Goal: Task Accomplishment & Management: Manage account settings

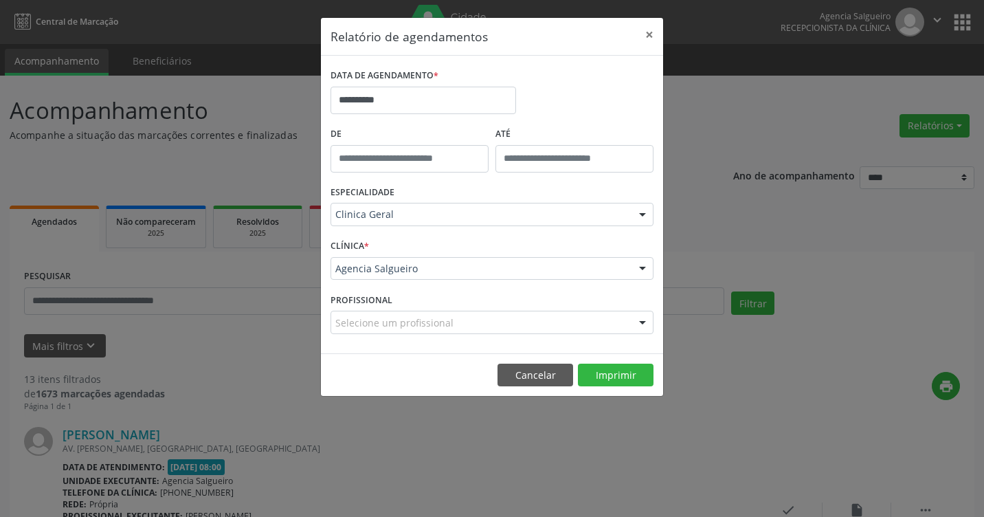
click at [420, 441] on div "**********" at bounding box center [492, 258] width 984 height 517
click at [646, 32] on button "×" at bounding box center [649, 35] width 27 height 34
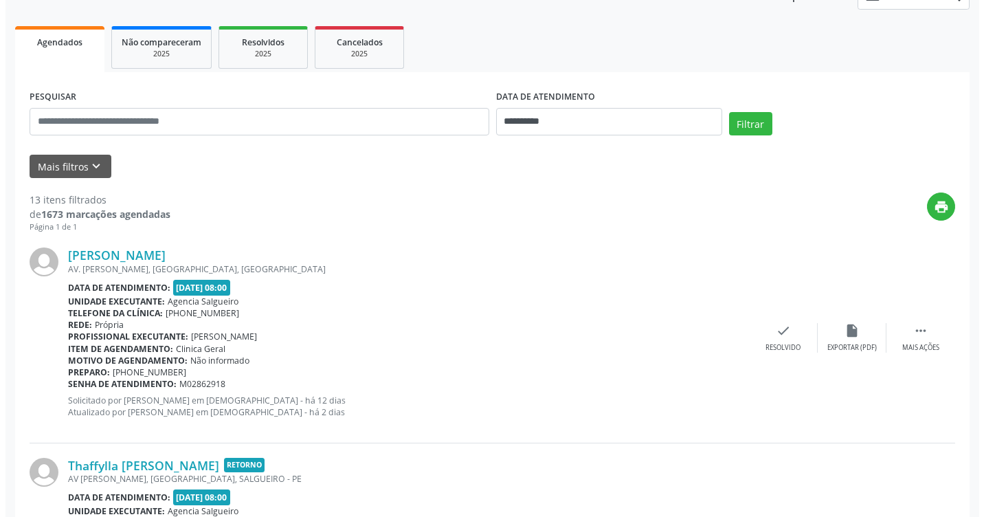
scroll to position [275, 0]
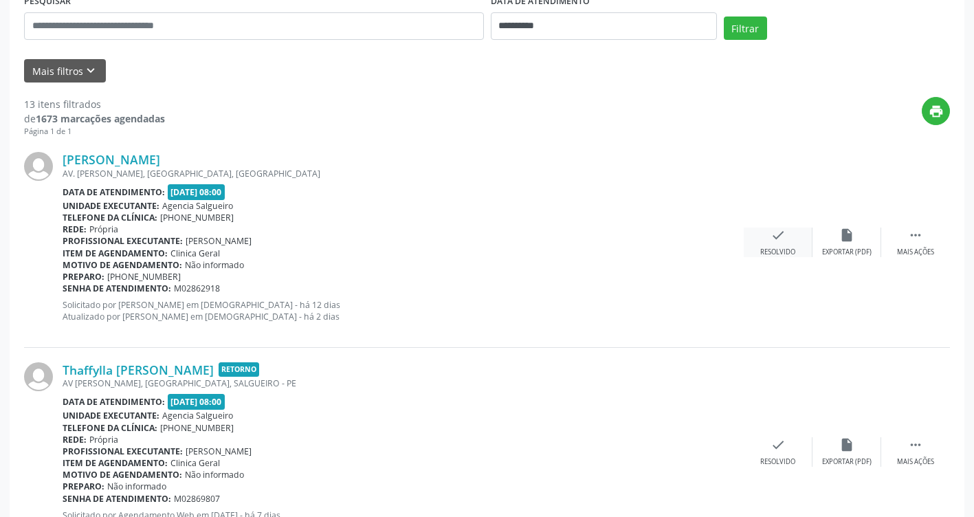
click at [780, 240] on icon "check" at bounding box center [777, 235] width 15 height 15
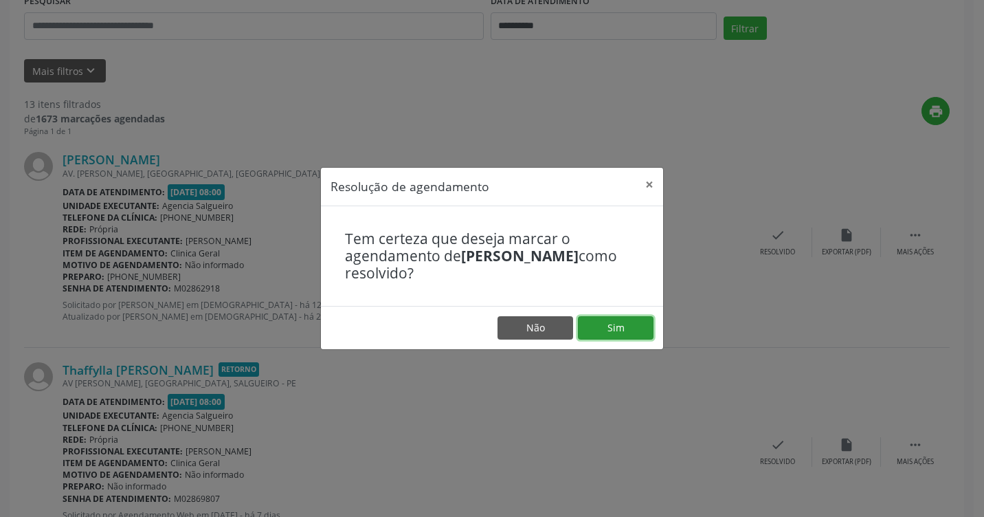
click at [617, 326] on button "Sim" at bounding box center [616, 327] width 76 height 23
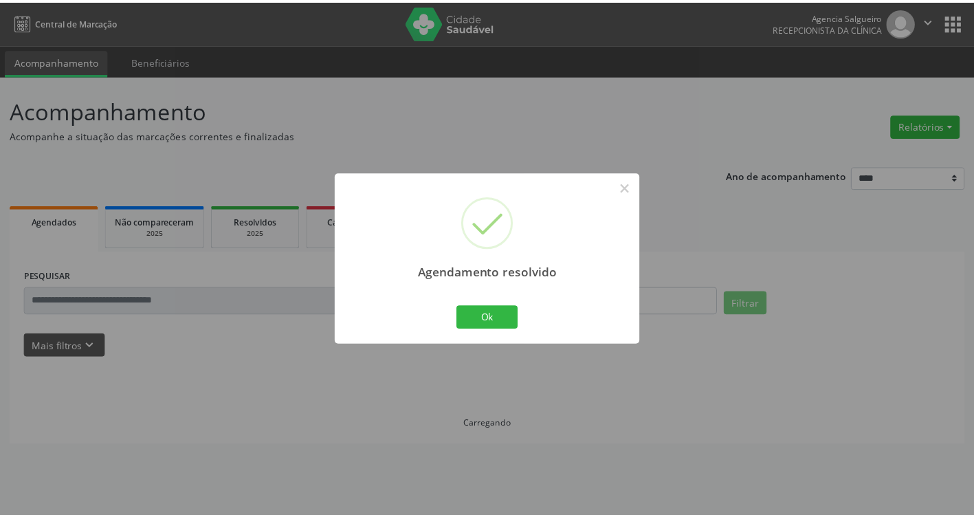
scroll to position [0, 0]
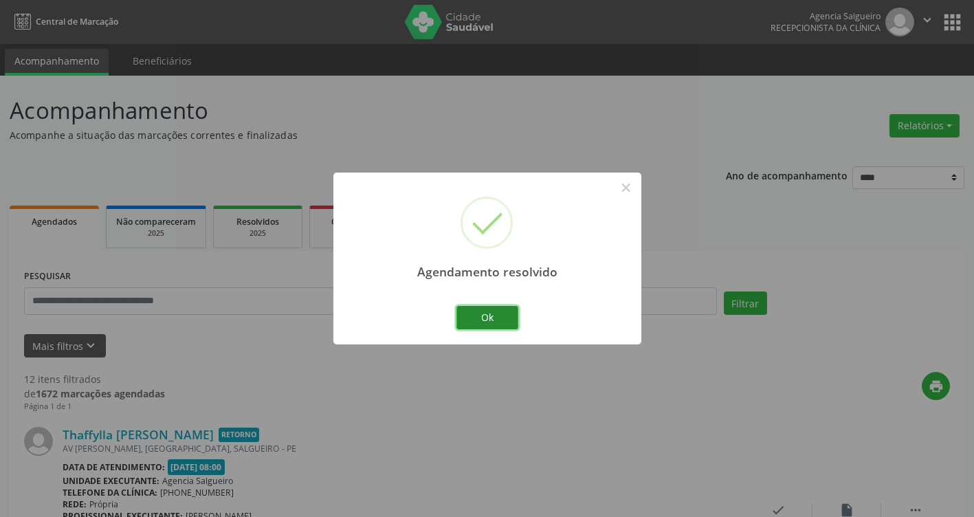
click at [495, 313] on button "Ok" at bounding box center [487, 317] width 62 height 23
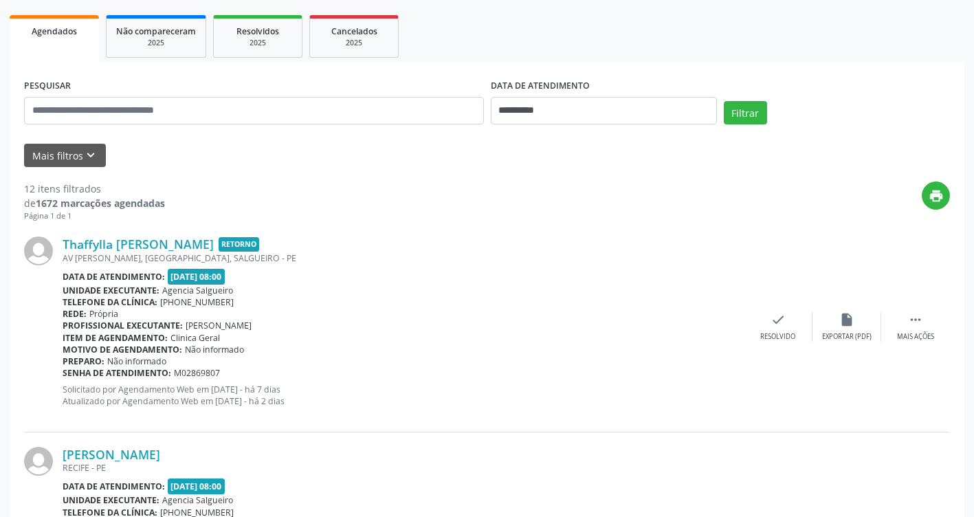
scroll to position [206, 0]
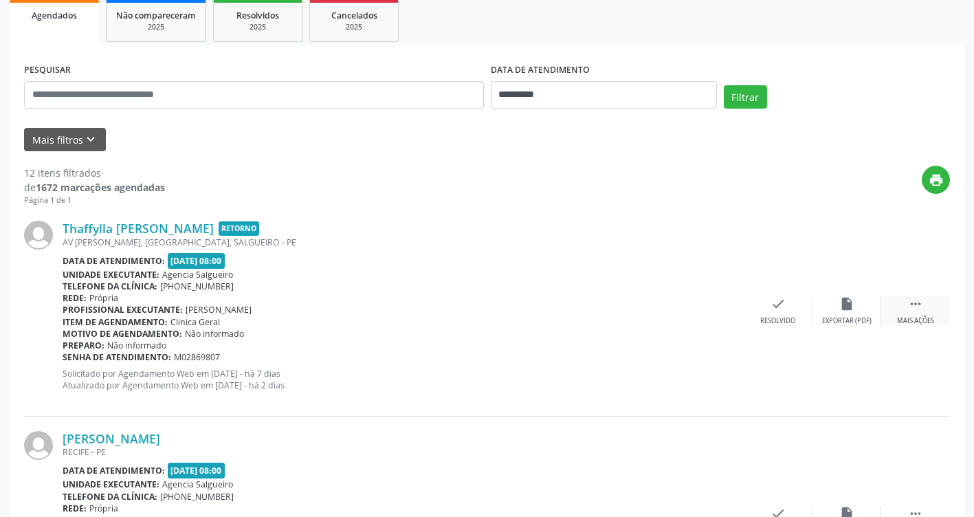
click at [927, 309] on div " Mais ações" at bounding box center [915, 311] width 69 height 30
click at [854, 305] on div "alarm_off Não compareceu" at bounding box center [846, 311] width 69 height 30
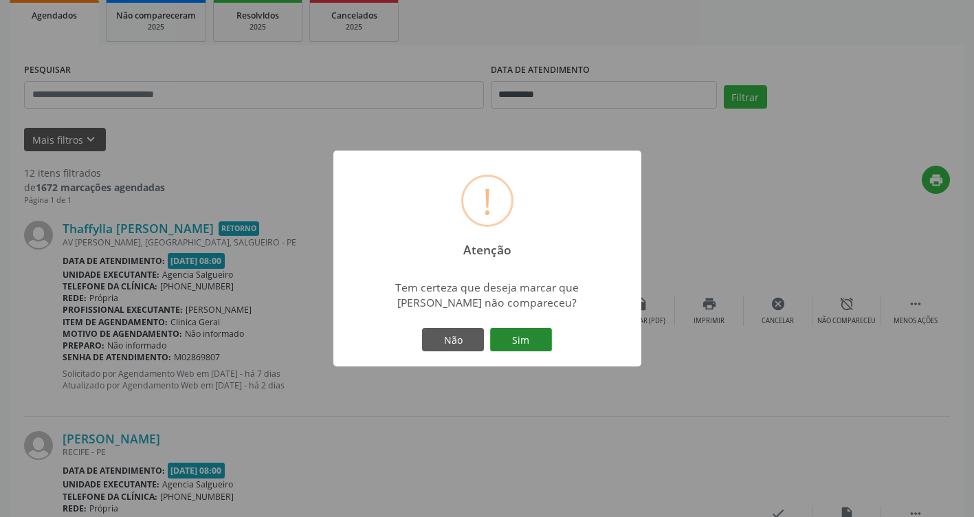
click at [537, 336] on button "Sim" at bounding box center [521, 339] width 62 height 23
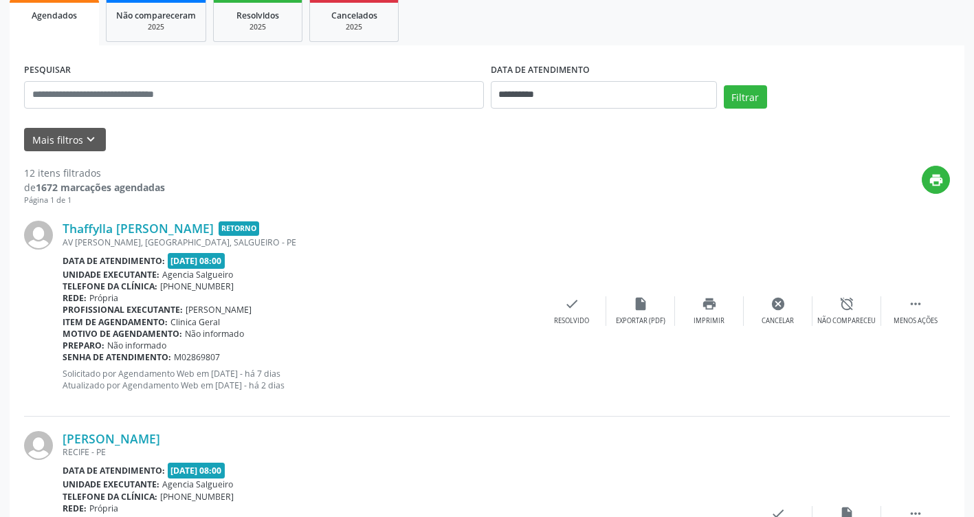
scroll to position [0, 0]
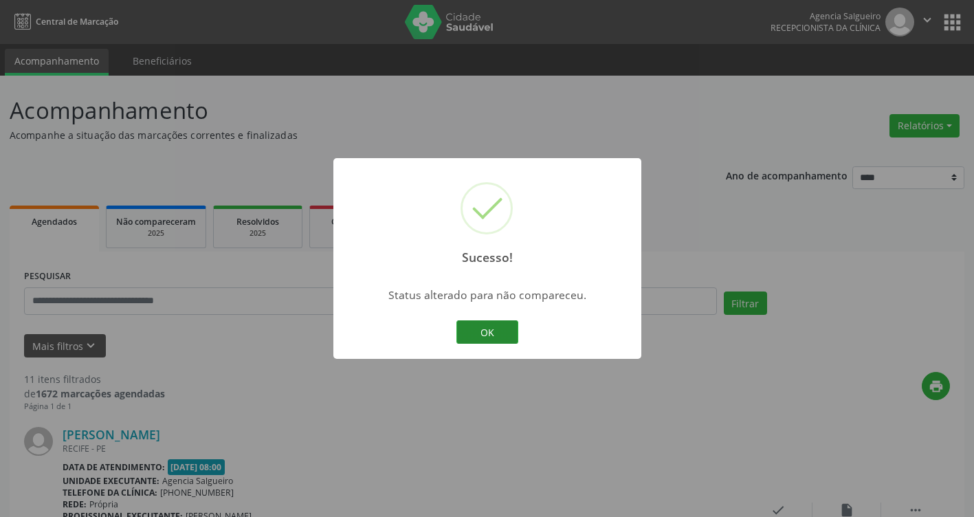
click at [498, 331] on button "OK" at bounding box center [487, 331] width 62 height 23
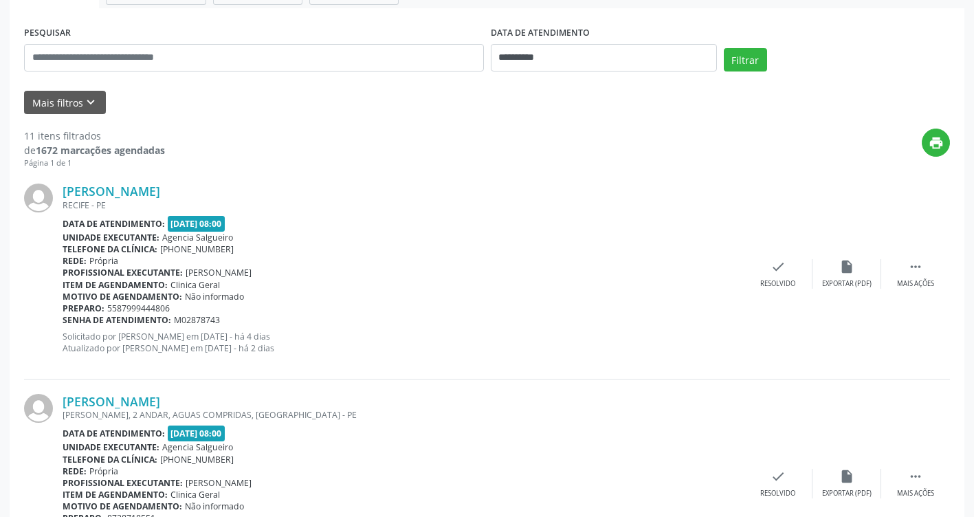
scroll to position [275, 0]
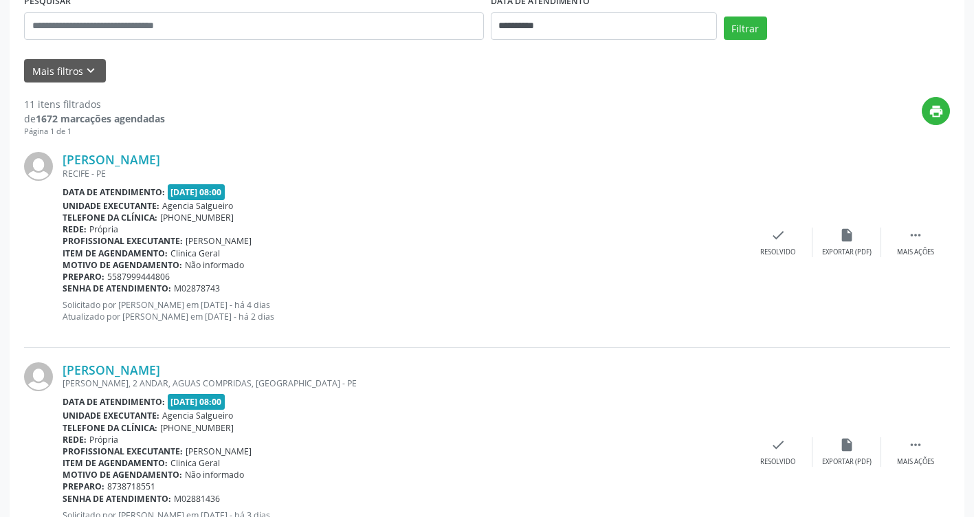
click at [451, 121] on div "print" at bounding box center [557, 117] width 785 height 41
drag, startPoint x: 492, startPoint y: 131, endPoint x: 584, endPoint y: 111, distance: 93.6
click at [492, 133] on div "print" at bounding box center [557, 117] width 785 height 41
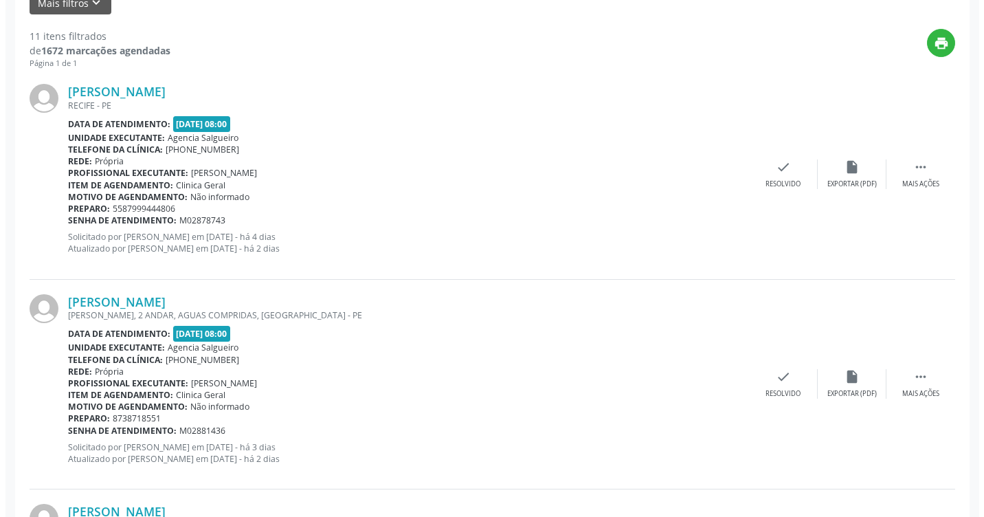
scroll to position [206, 0]
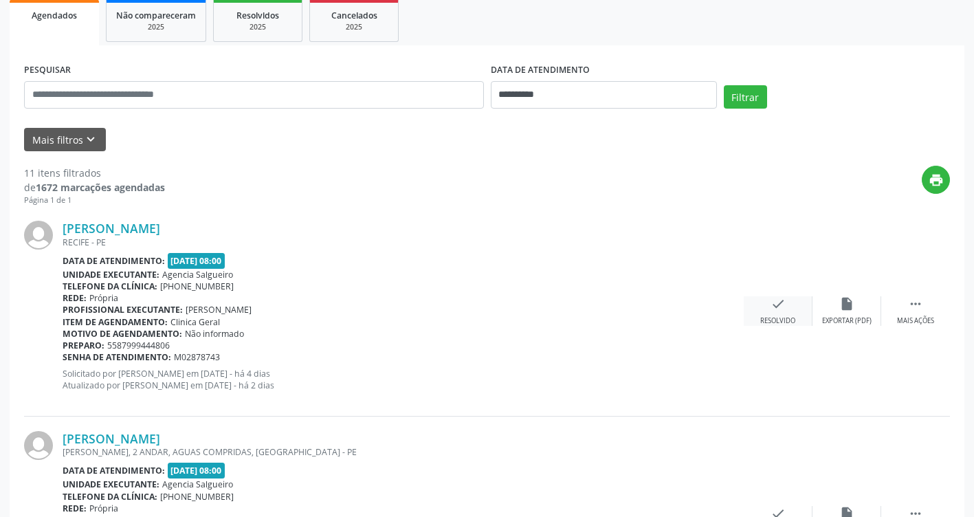
click at [768, 307] on div "check Resolvido" at bounding box center [778, 311] width 69 height 30
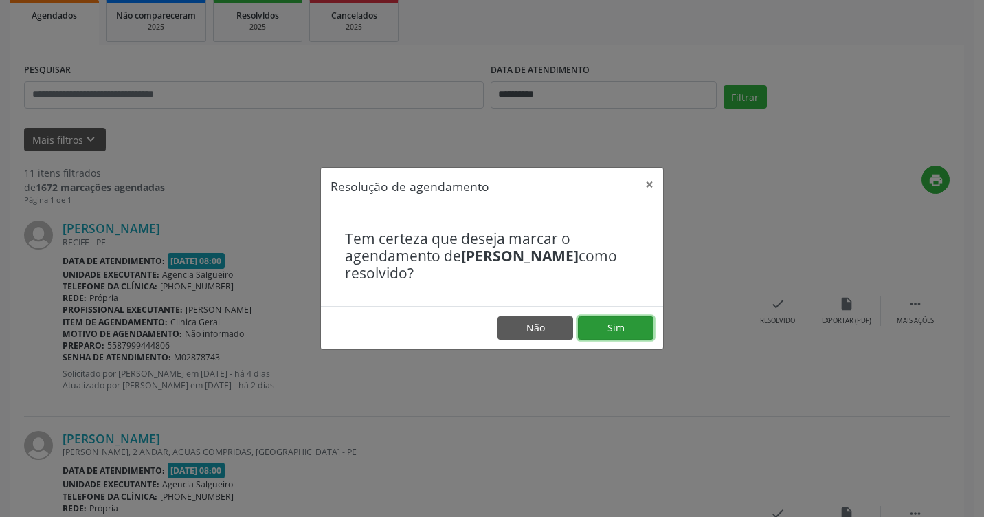
click at [629, 332] on button "Sim" at bounding box center [616, 327] width 76 height 23
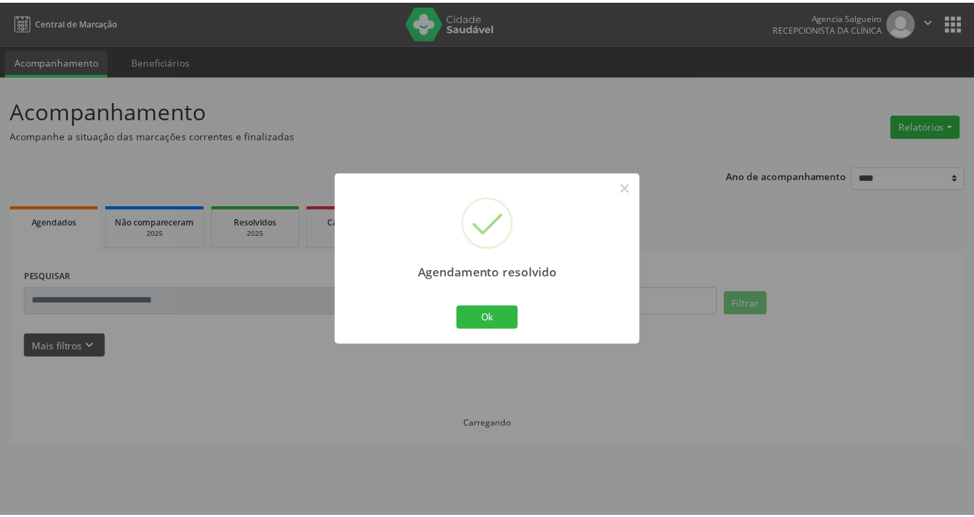
scroll to position [0, 0]
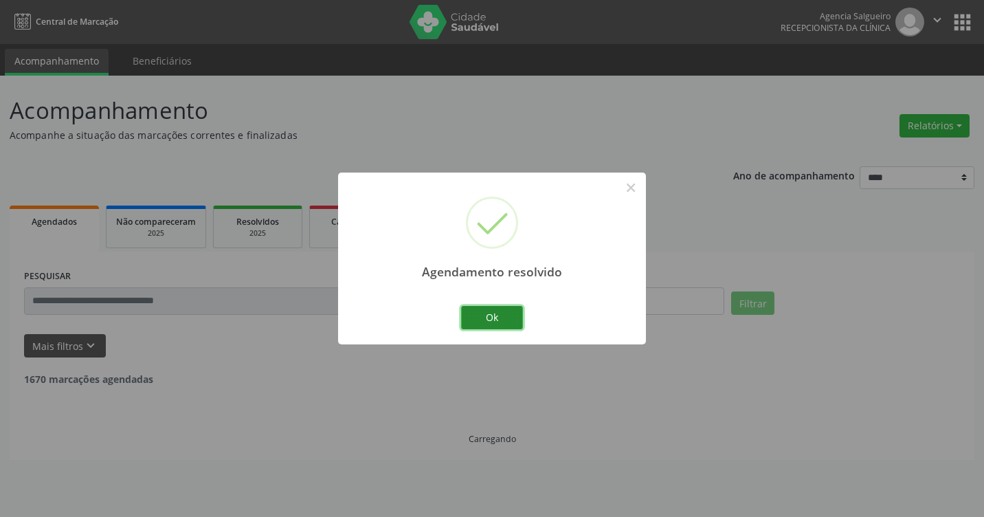
click at [504, 320] on button "Ok" at bounding box center [492, 317] width 62 height 23
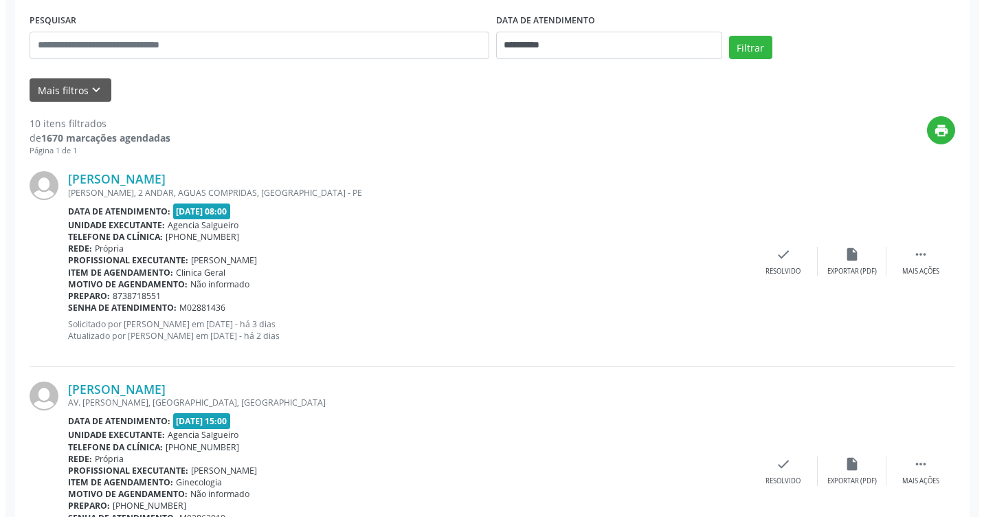
scroll to position [275, 0]
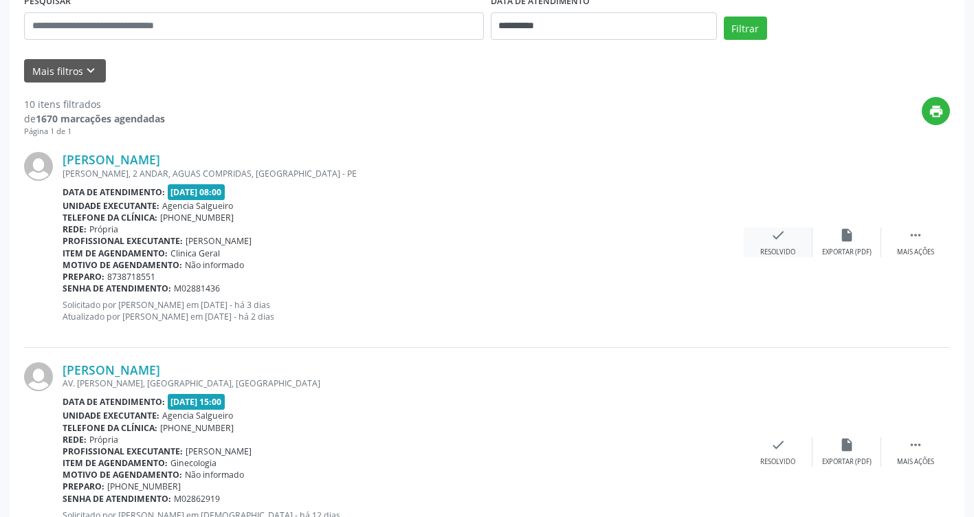
click at [781, 246] on div "check Resolvido" at bounding box center [778, 243] width 69 height 30
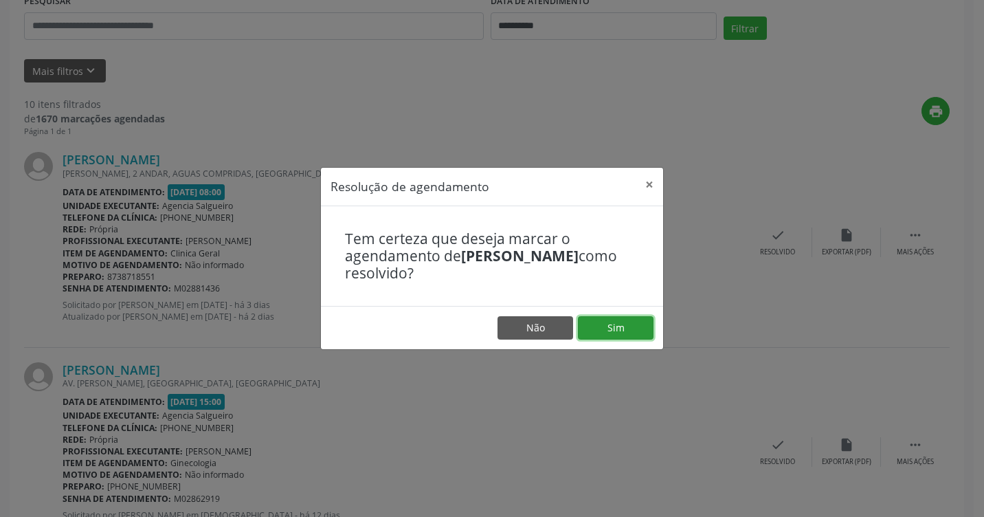
click at [623, 324] on button "Sim" at bounding box center [616, 327] width 76 height 23
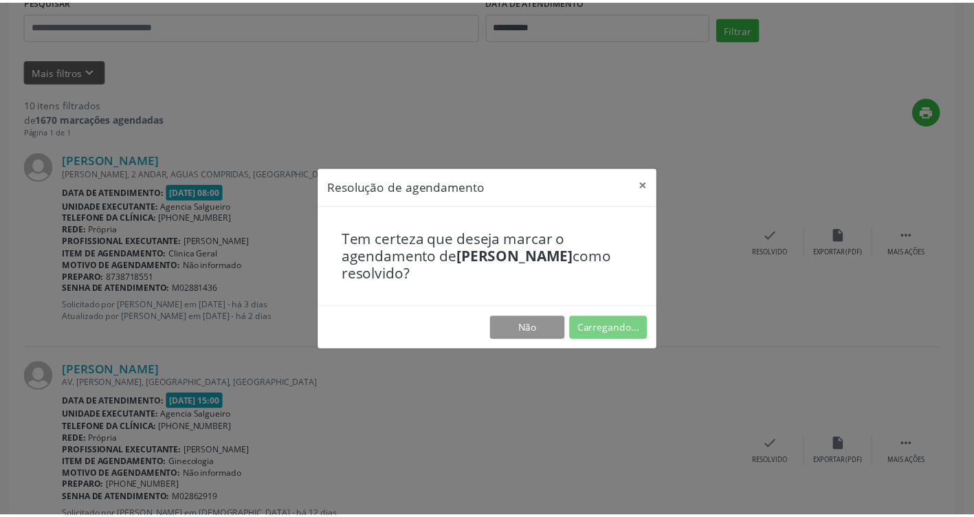
scroll to position [0, 0]
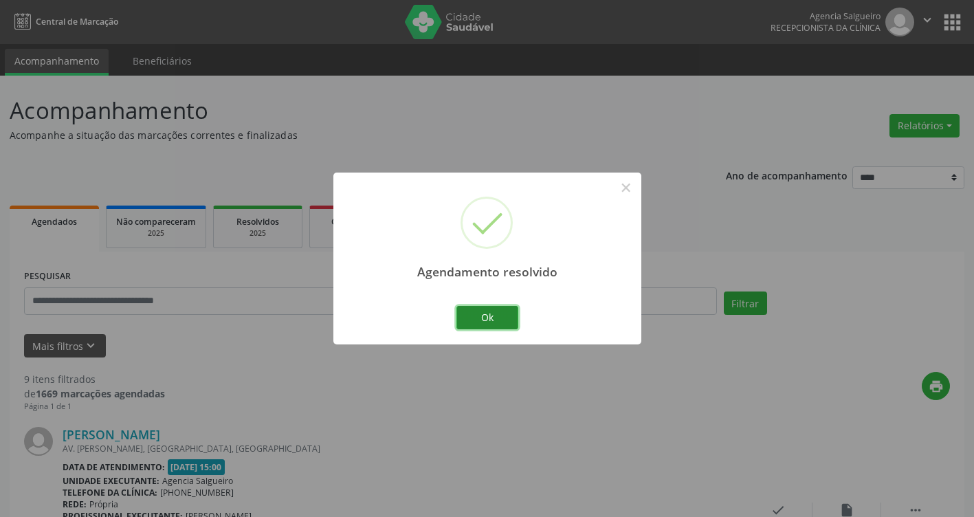
click at [500, 321] on button "Ok" at bounding box center [487, 317] width 62 height 23
